Goal: Task Accomplishment & Management: Manage account settings

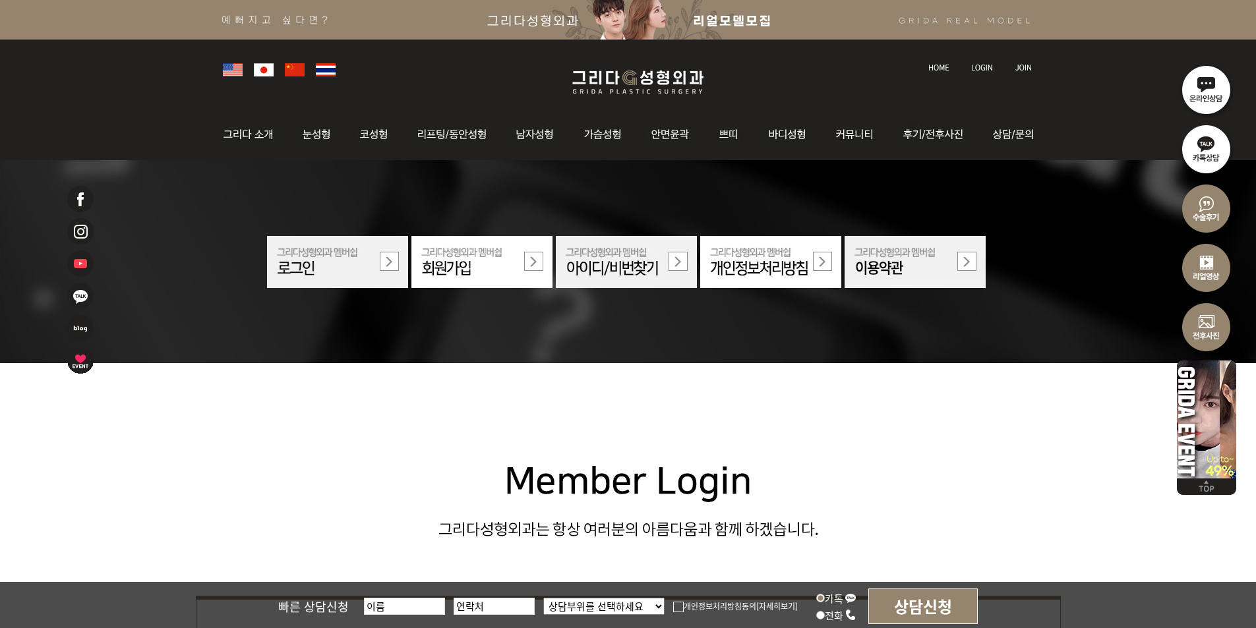
click at [989, 68] on img at bounding box center [982, 67] width 22 height 7
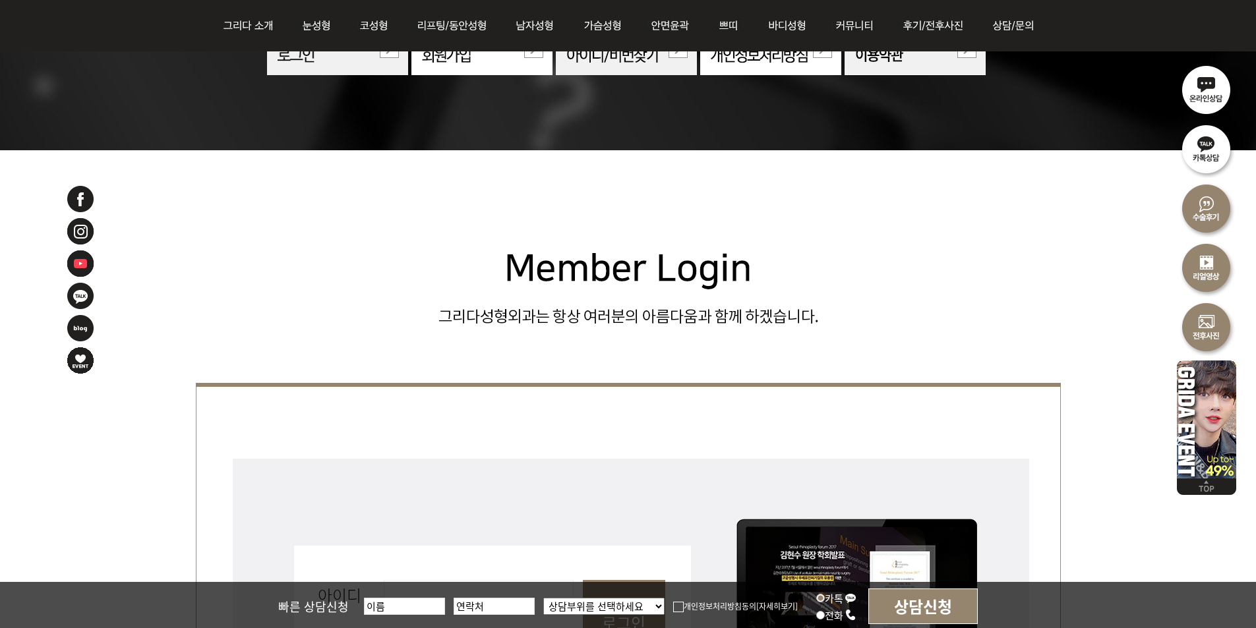
scroll to position [395, 0]
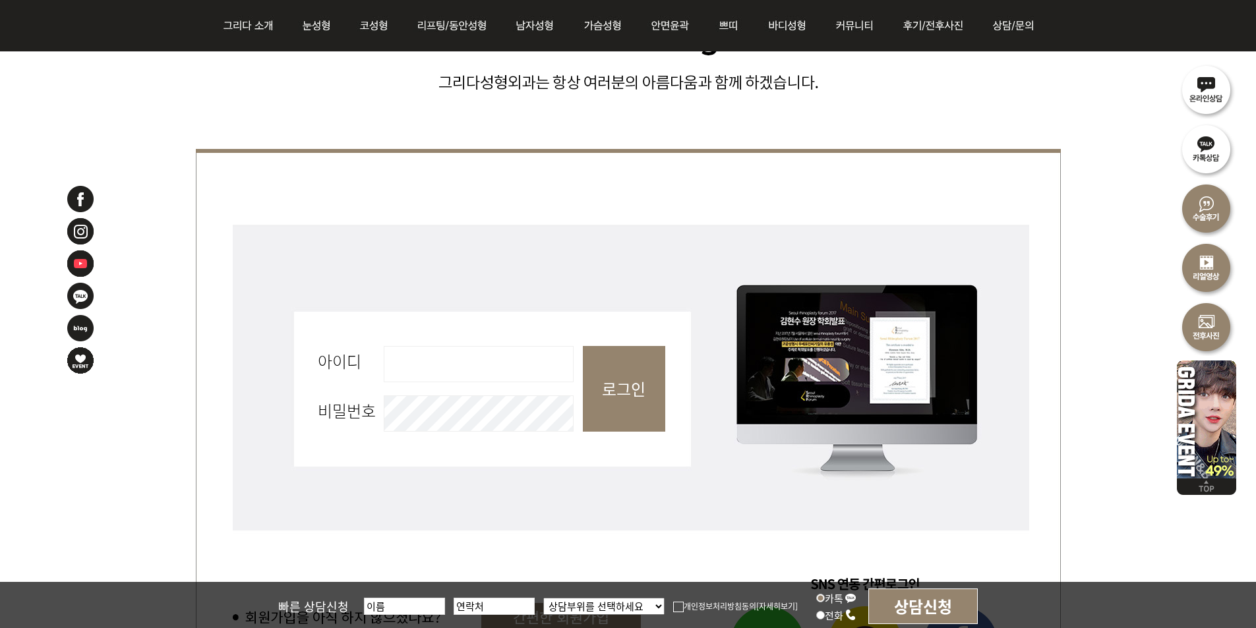
click at [469, 379] on input "아이디 필수" at bounding box center [479, 364] width 190 height 36
type input "admin"
click at [635, 363] on input "로그인" at bounding box center [624, 389] width 82 height 86
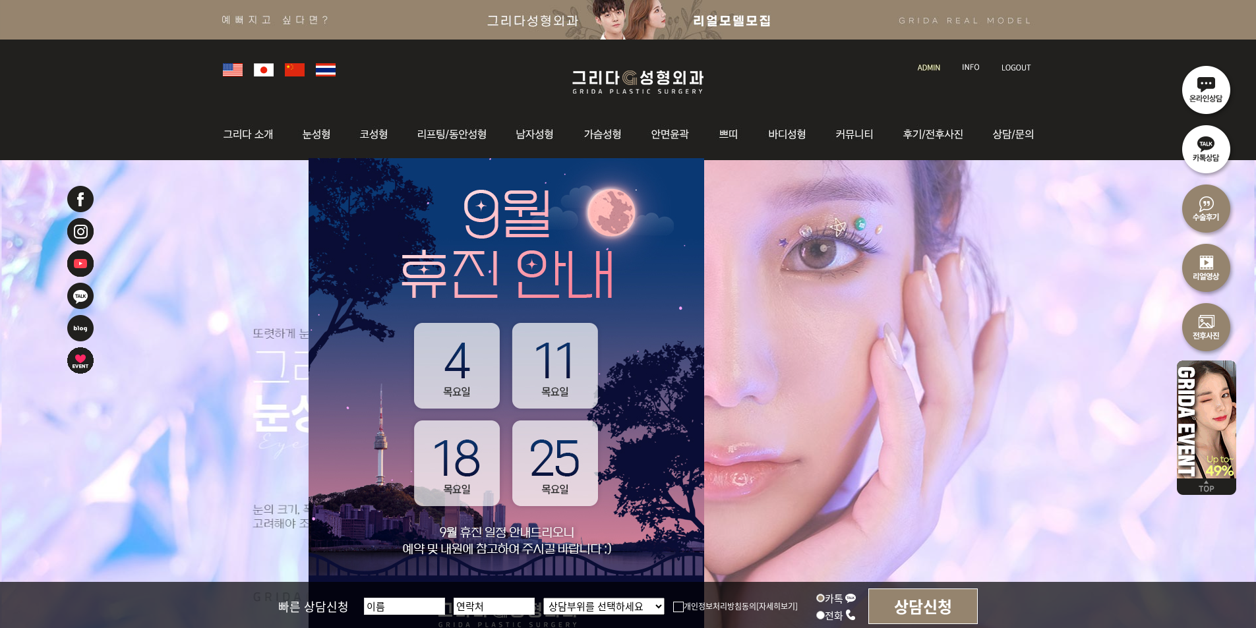
click at [943, 67] on li at bounding box center [930, 60] width 38 height 28
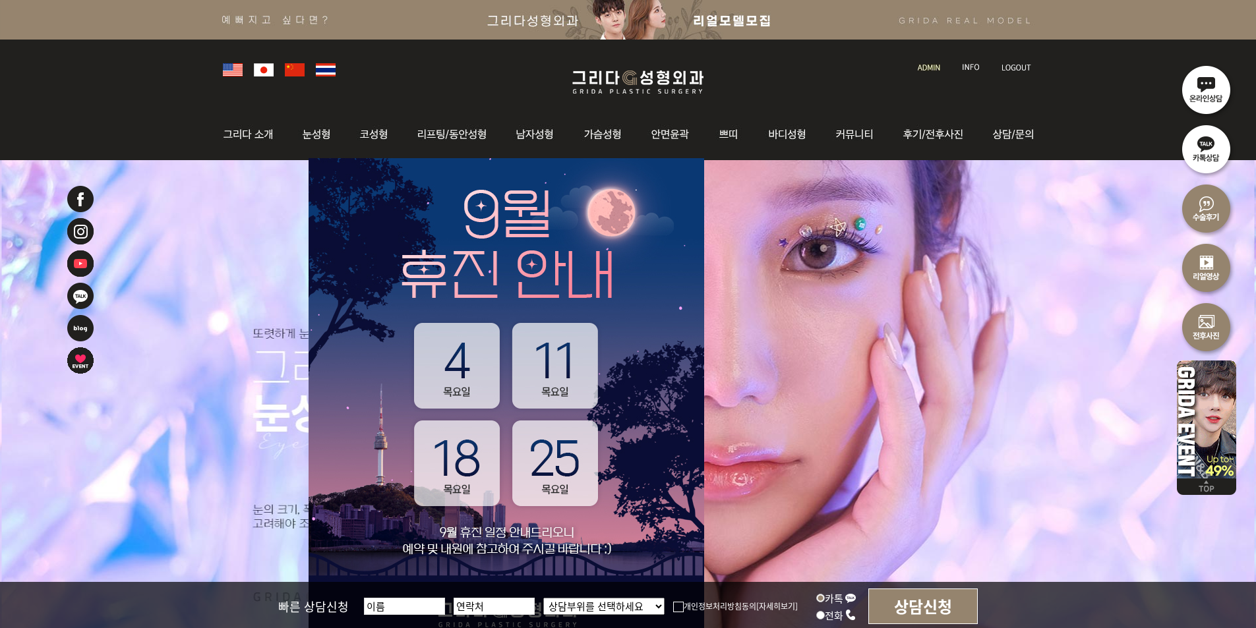
click at [921, 63] on link at bounding box center [930, 55] width 38 height 18
